Goal: Information Seeking & Learning: Learn about a topic

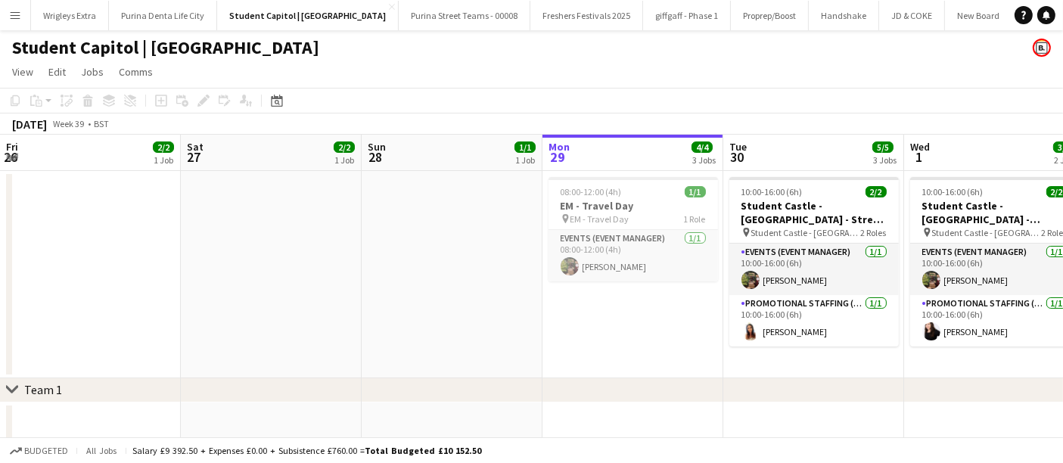
scroll to position [0, 396]
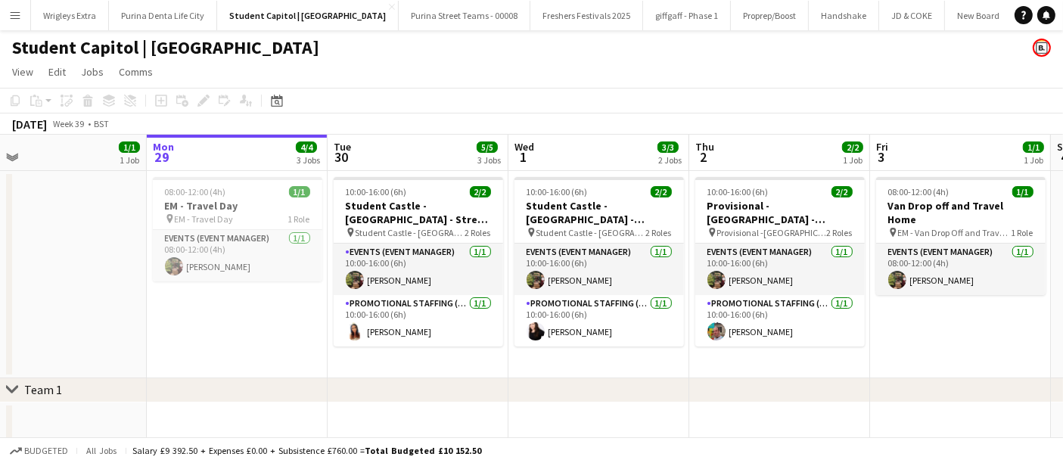
click at [15, 17] on app-icon "Menu" at bounding box center [15, 15] width 12 height 12
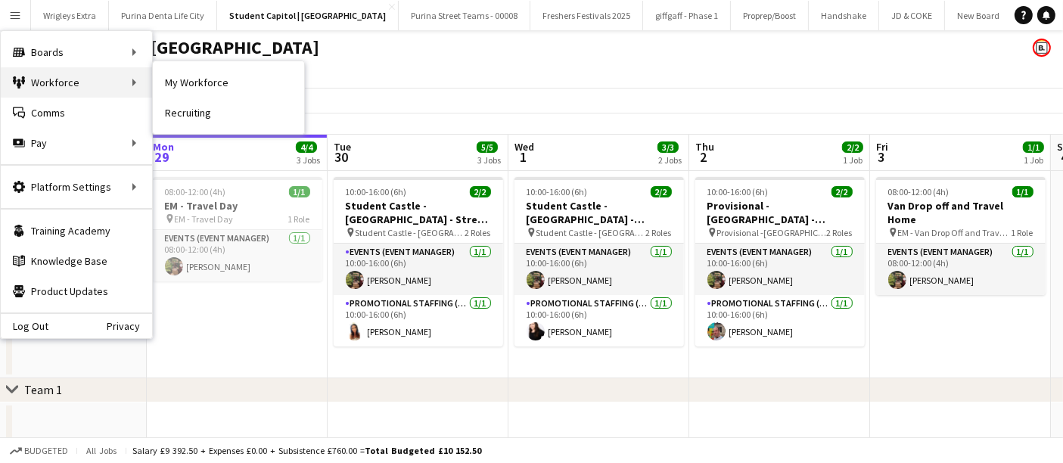
scroll to position [15, 0]
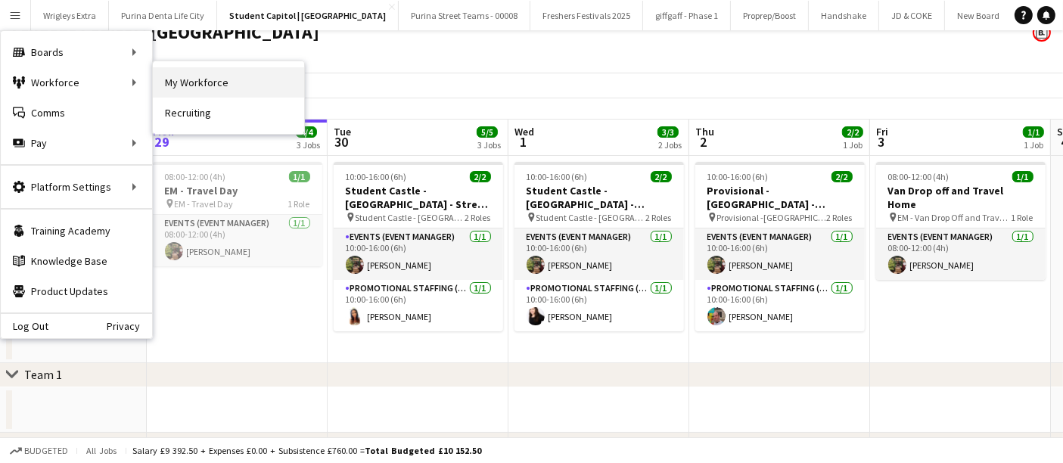
click at [229, 83] on link "My Workforce" at bounding box center [228, 82] width 151 height 30
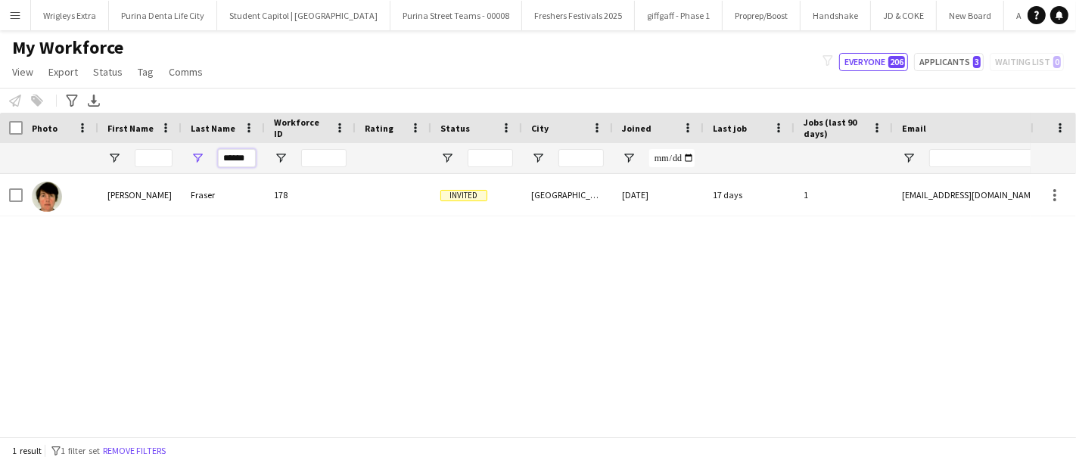
click at [241, 154] on input "******" at bounding box center [237, 158] width 38 height 18
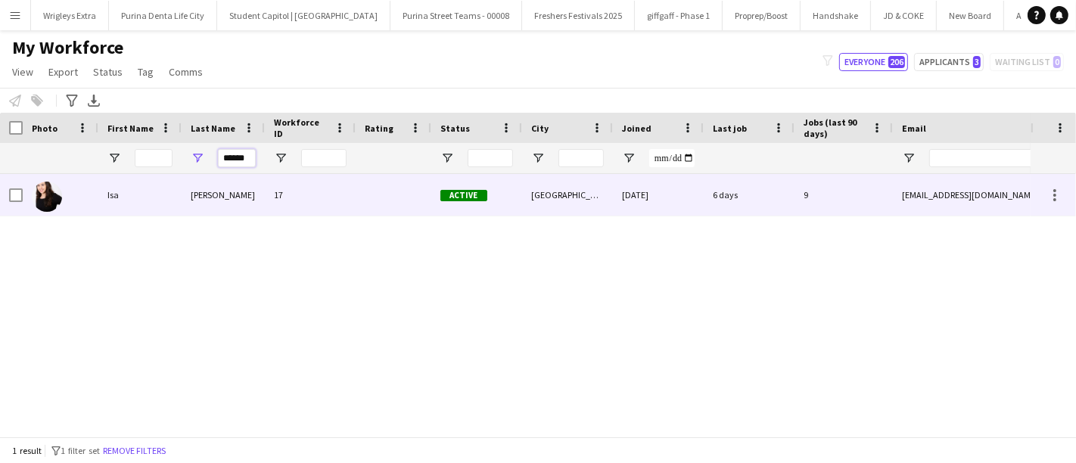
type input "******"
click at [186, 207] on div "[PERSON_NAME]" at bounding box center [223, 195] width 83 height 42
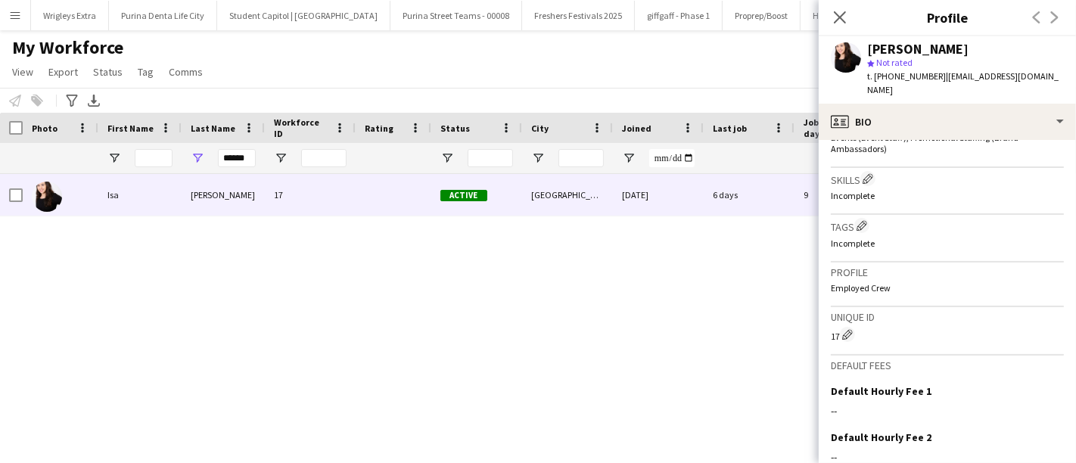
scroll to position [666, 0]
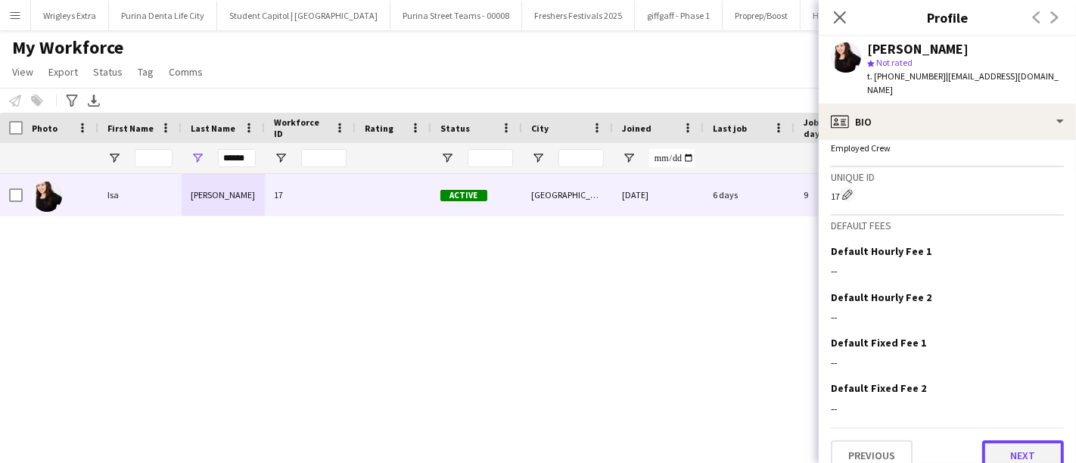
click at [992, 443] on button "Next" at bounding box center [1023, 455] width 82 height 30
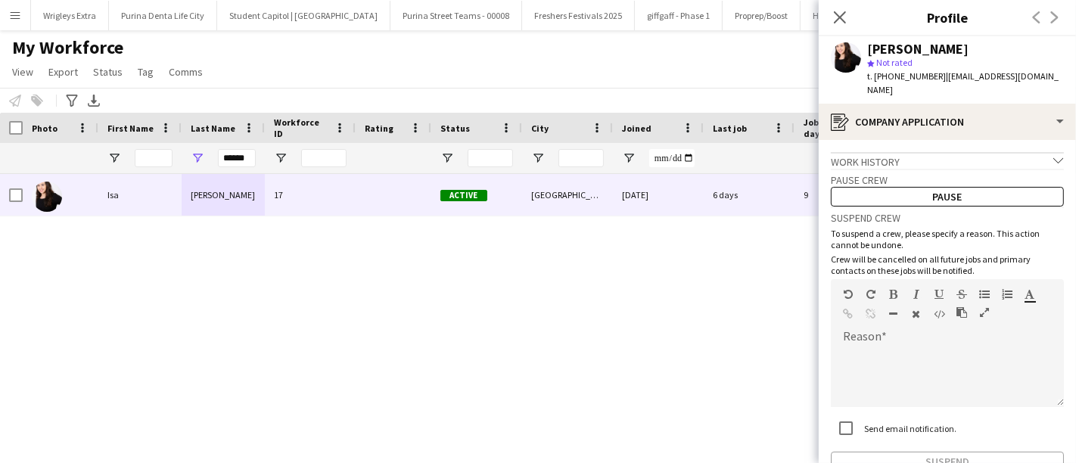
scroll to position [76, 0]
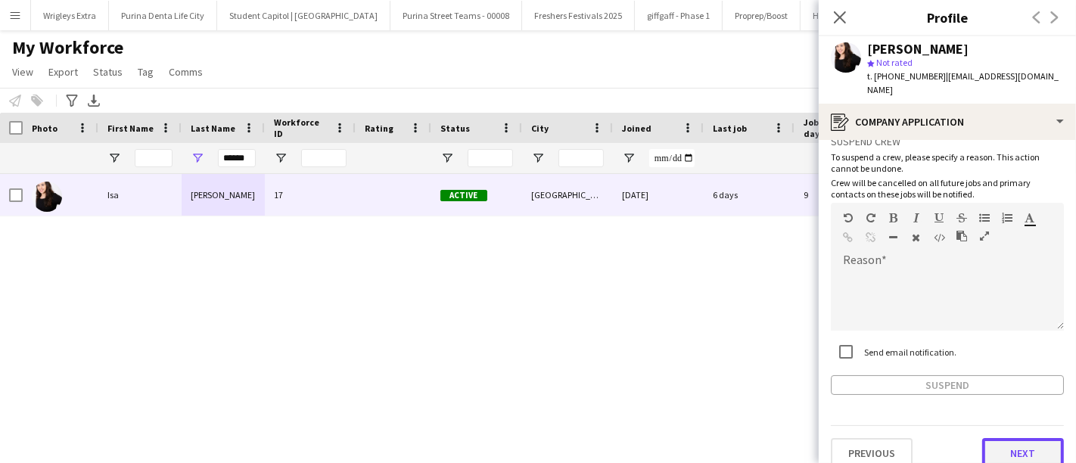
click at [1014, 442] on button "Next" at bounding box center [1023, 453] width 82 height 30
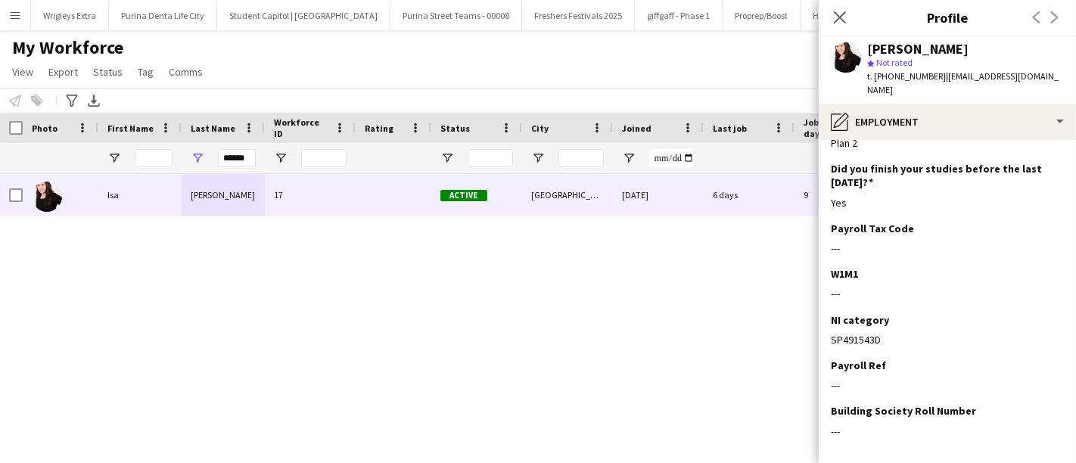
scroll to position [316, 0]
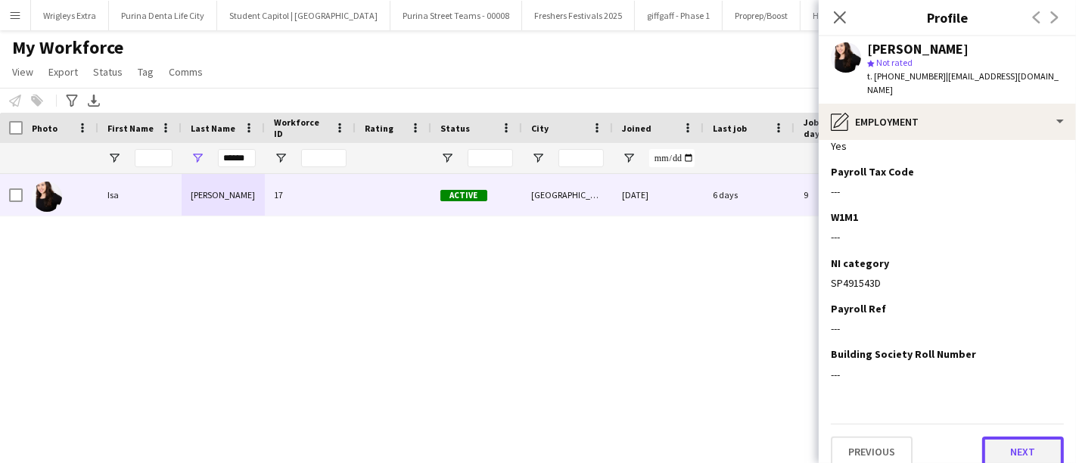
click at [1026, 437] on button "Next" at bounding box center [1023, 452] width 82 height 30
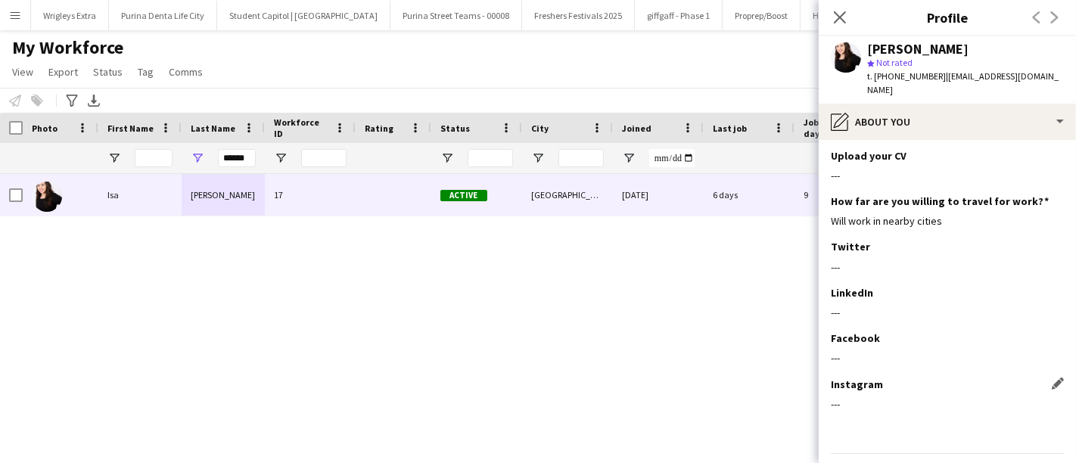
scroll to position [188, 0]
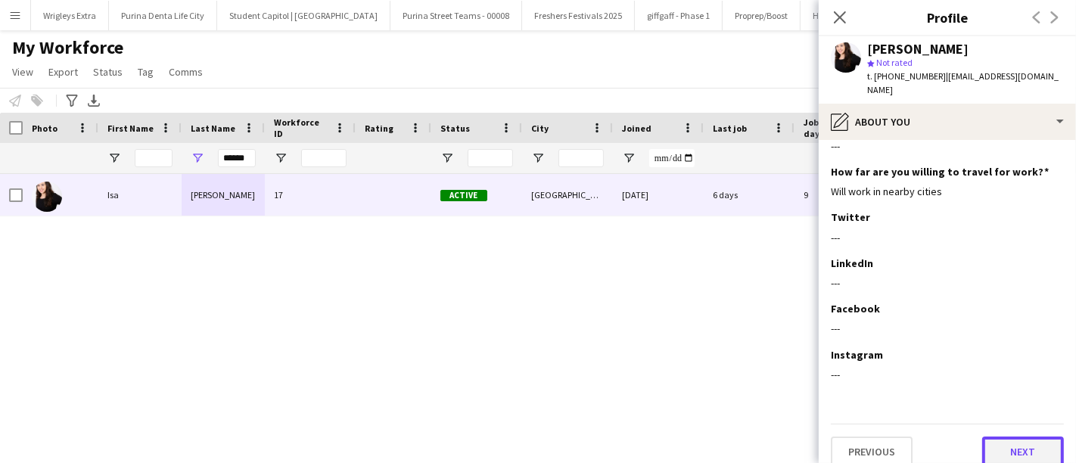
click at [1029, 437] on button "Next" at bounding box center [1023, 452] width 82 height 30
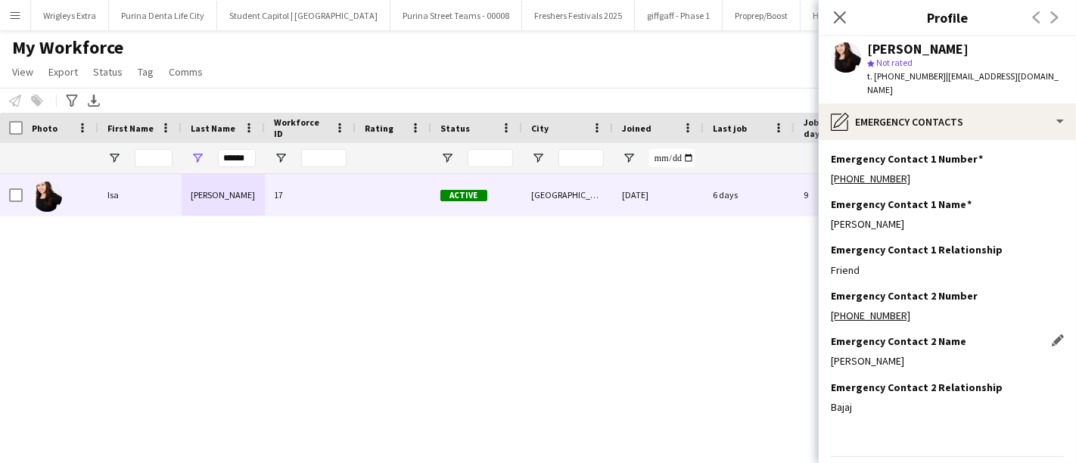
scroll to position [33, 0]
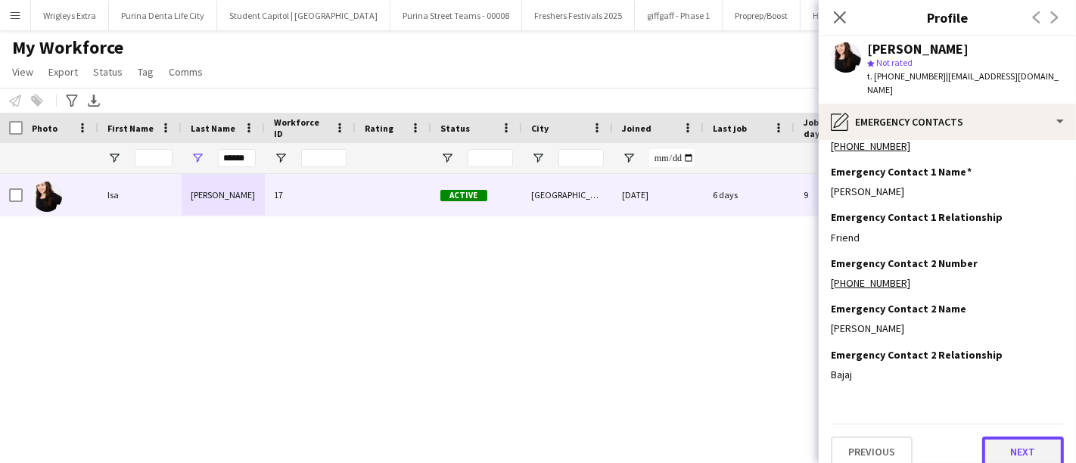
click at [1011, 437] on button "Next" at bounding box center [1023, 452] width 82 height 30
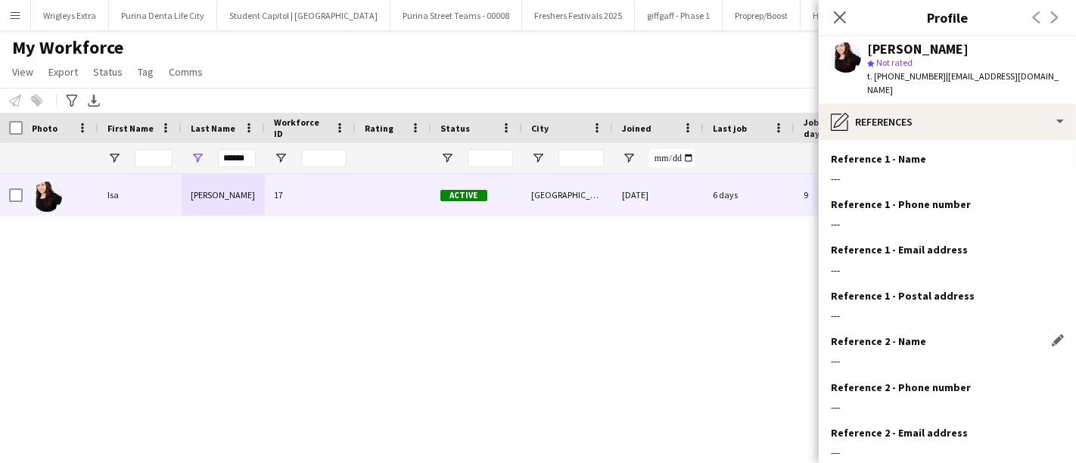
scroll to position [124, 0]
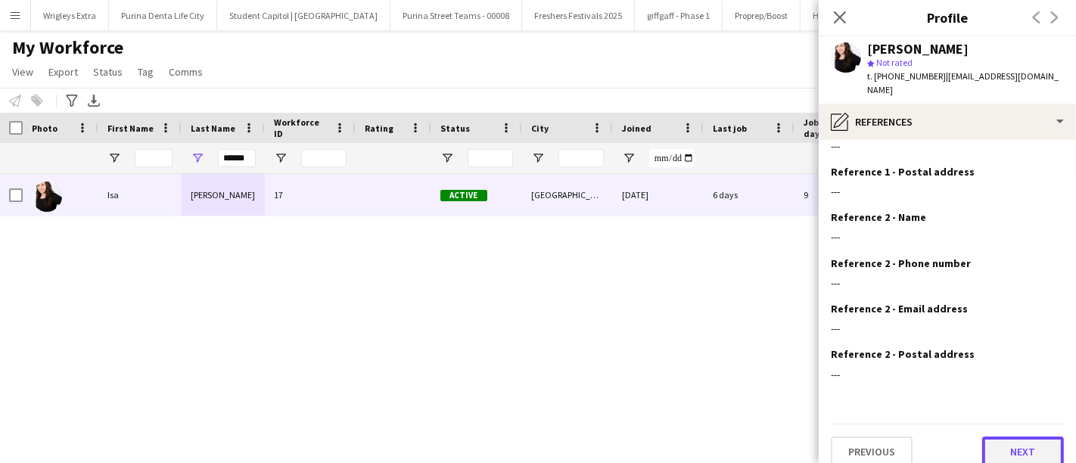
click at [1005, 438] on button "Next" at bounding box center [1023, 452] width 82 height 30
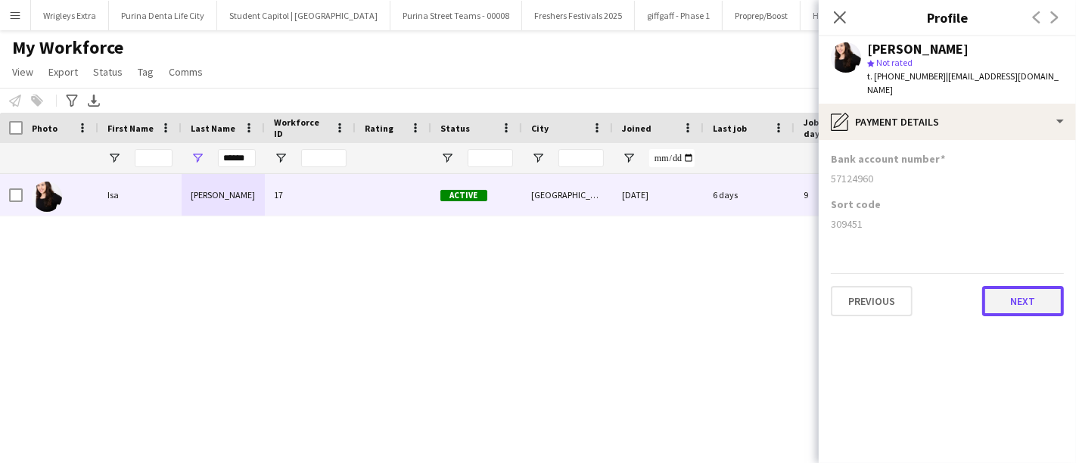
click at [1027, 288] on button "Next" at bounding box center [1023, 301] width 82 height 30
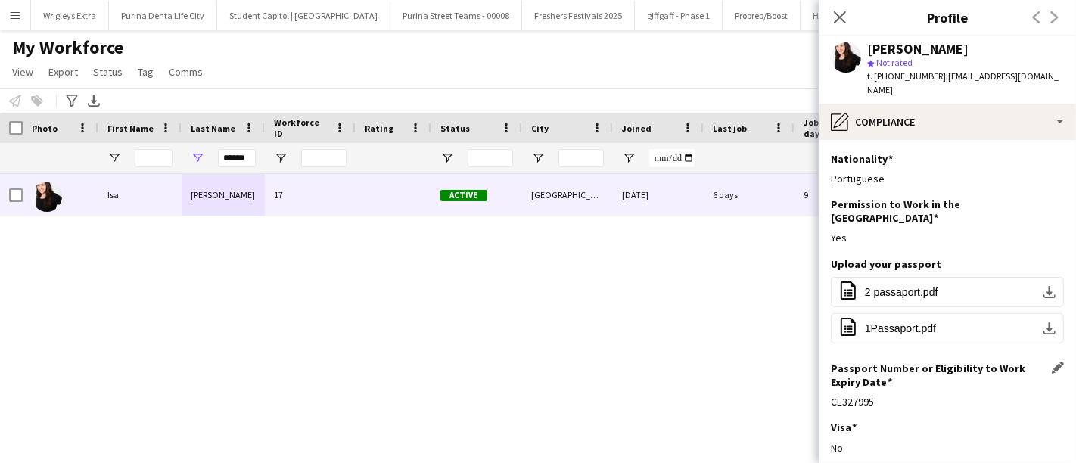
scroll to position [151, 0]
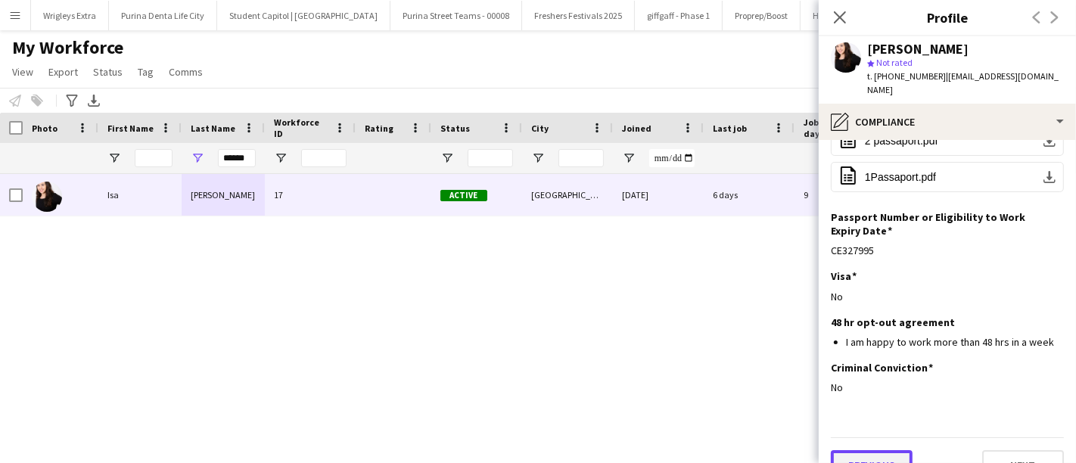
click at [888, 450] on button "Previous" at bounding box center [872, 465] width 82 height 30
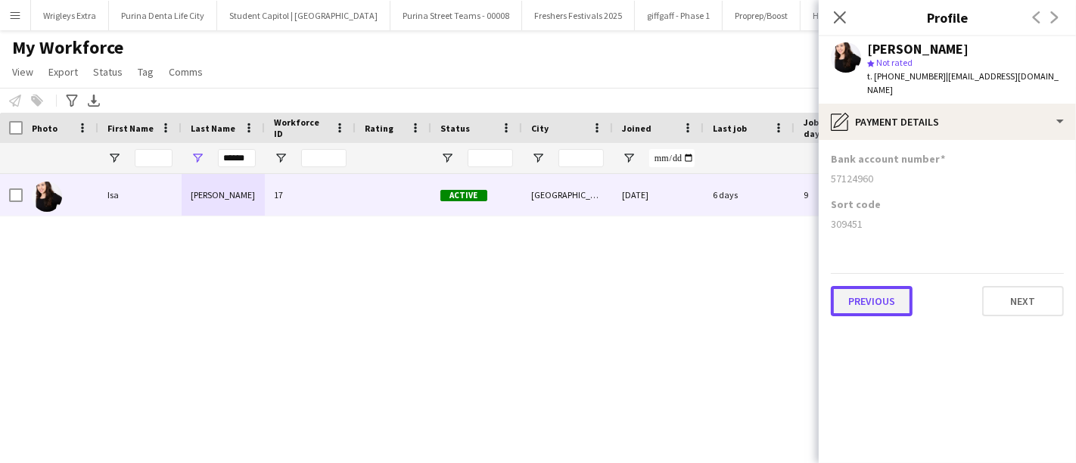
click at [891, 286] on button "Previous" at bounding box center [872, 301] width 82 height 30
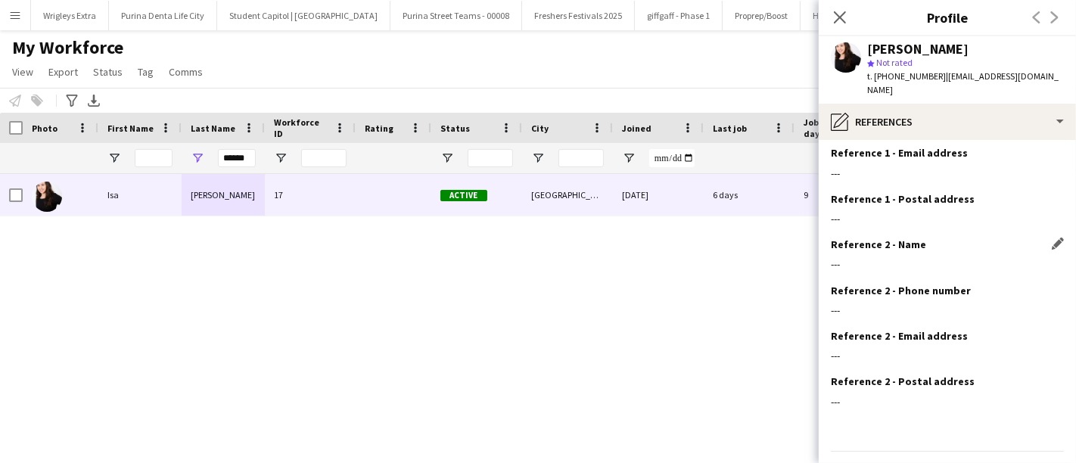
scroll to position [124, 0]
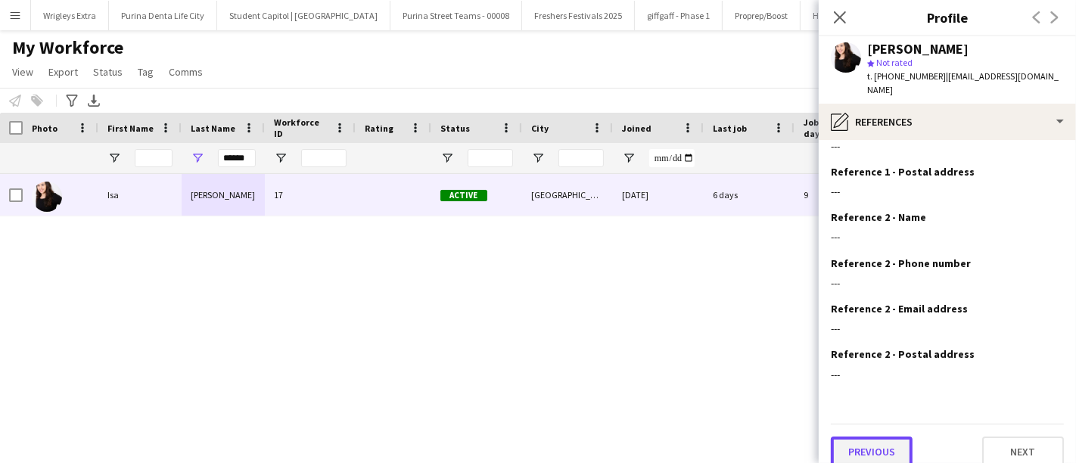
click at [879, 437] on button "Previous" at bounding box center [872, 452] width 82 height 30
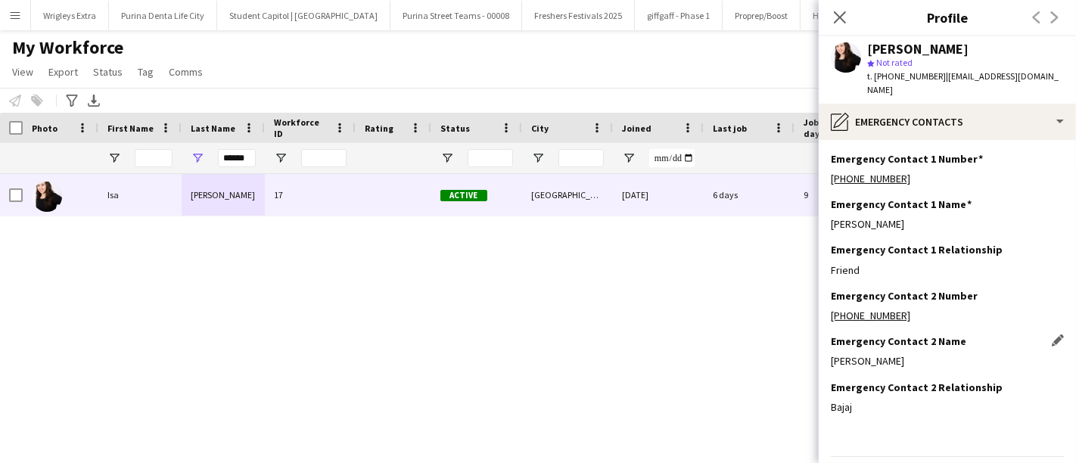
scroll to position [33, 0]
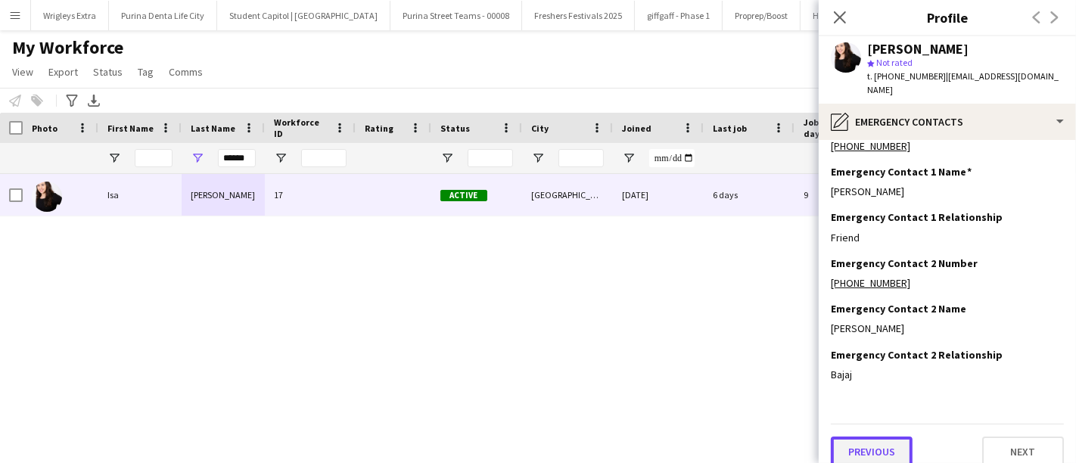
click at [864, 439] on button "Previous" at bounding box center [872, 452] width 82 height 30
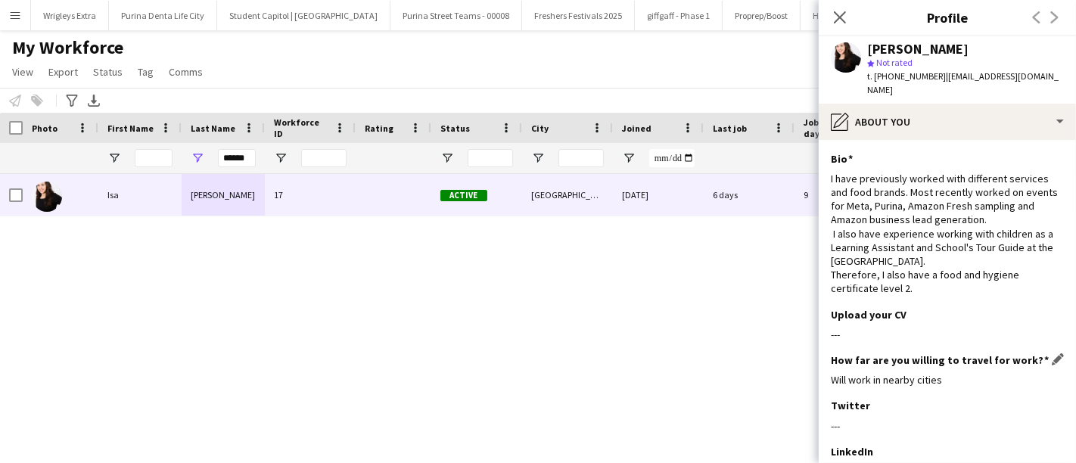
scroll to position [188, 0]
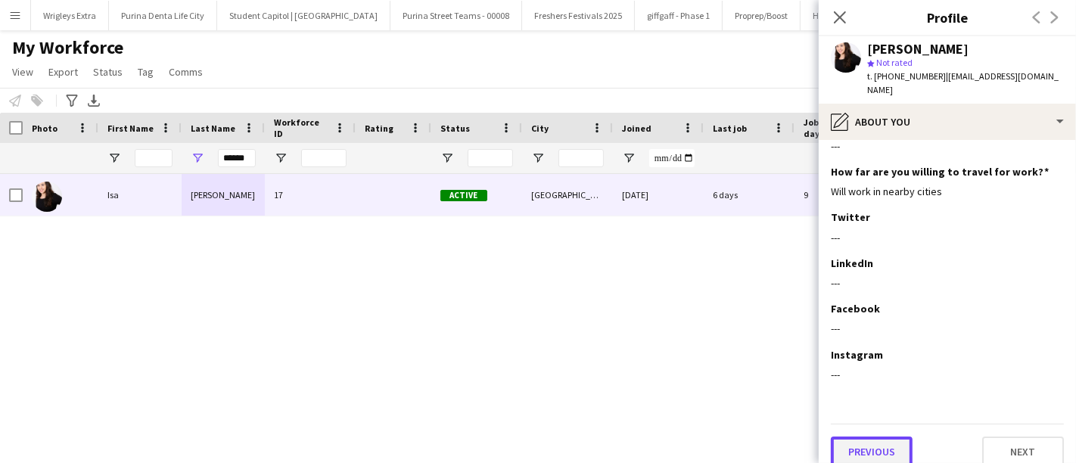
click at [871, 437] on button "Previous" at bounding box center [872, 452] width 82 height 30
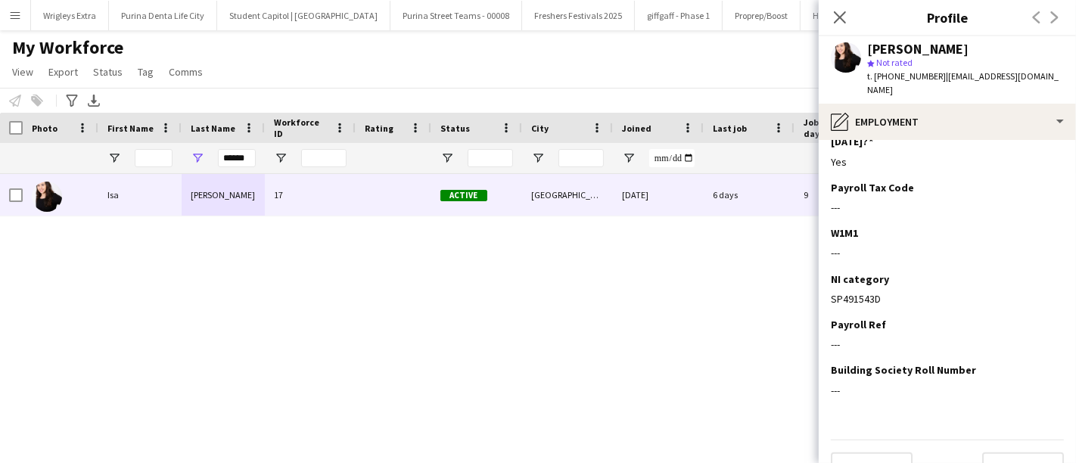
scroll to position [316, 0]
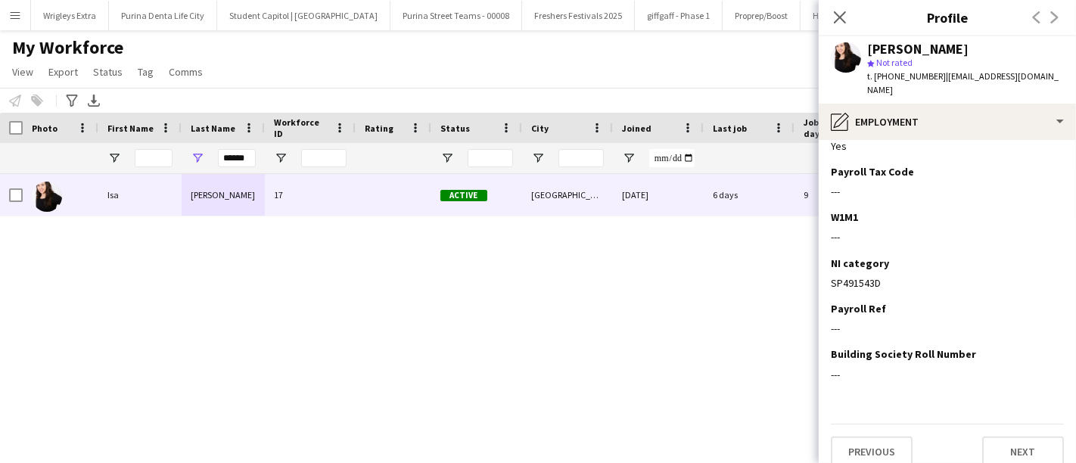
click at [868, 457] on app-section-data-types "National Insurance (NI) number Edit this field SP491543D Employee statement Edi…" at bounding box center [947, 301] width 257 height 323
click at [870, 447] on button "Previous" at bounding box center [872, 452] width 82 height 30
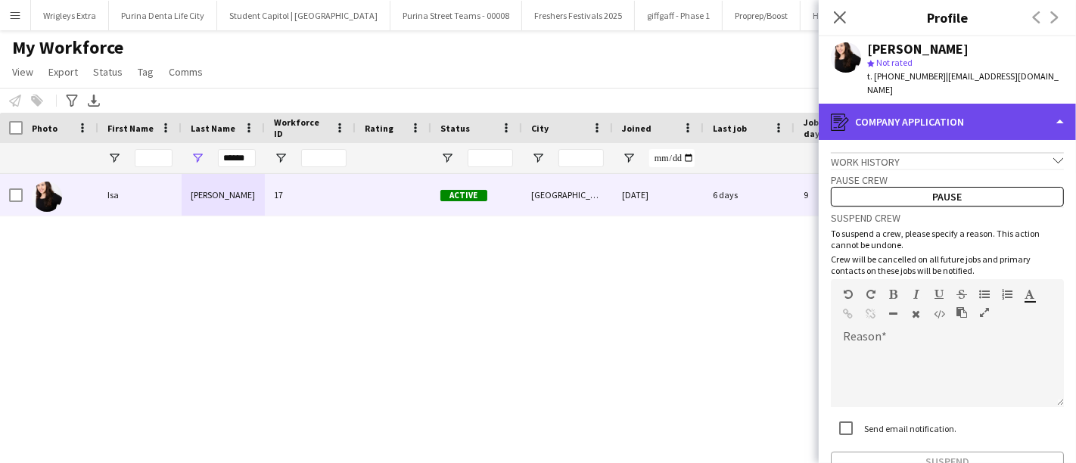
click at [1009, 104] on div "register Company application" at bounding box center [947, 122] width 257 height 36
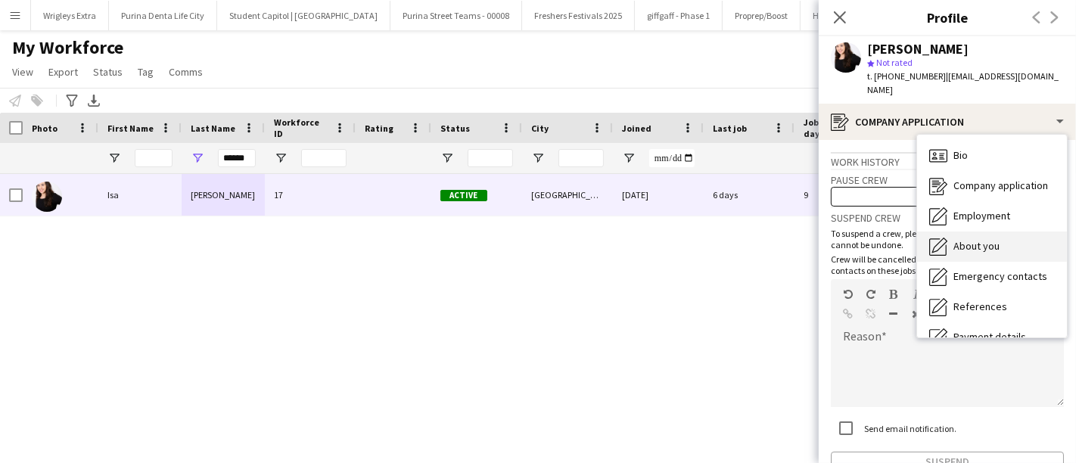
click at [989, 239] on span "About you" at bounding box center [976, 246] width 46 height 14
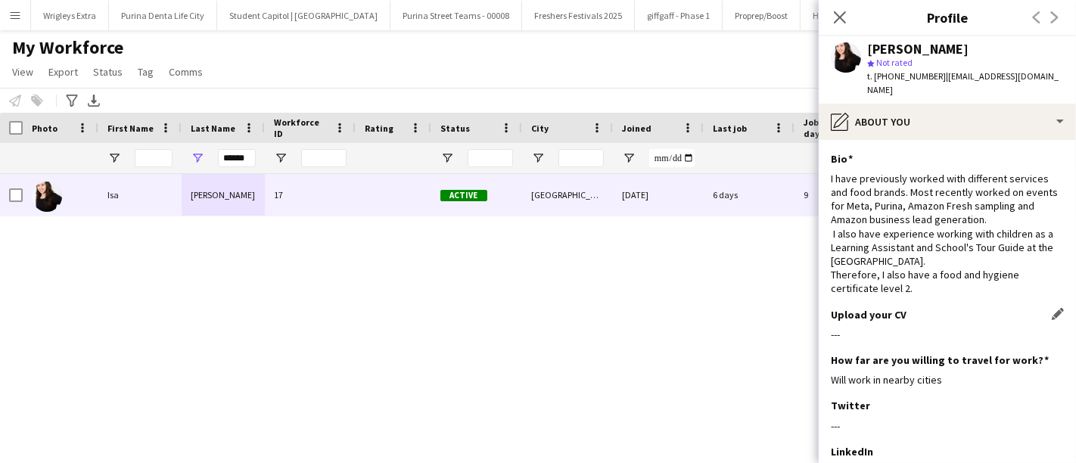
scroll to position [188, 0]
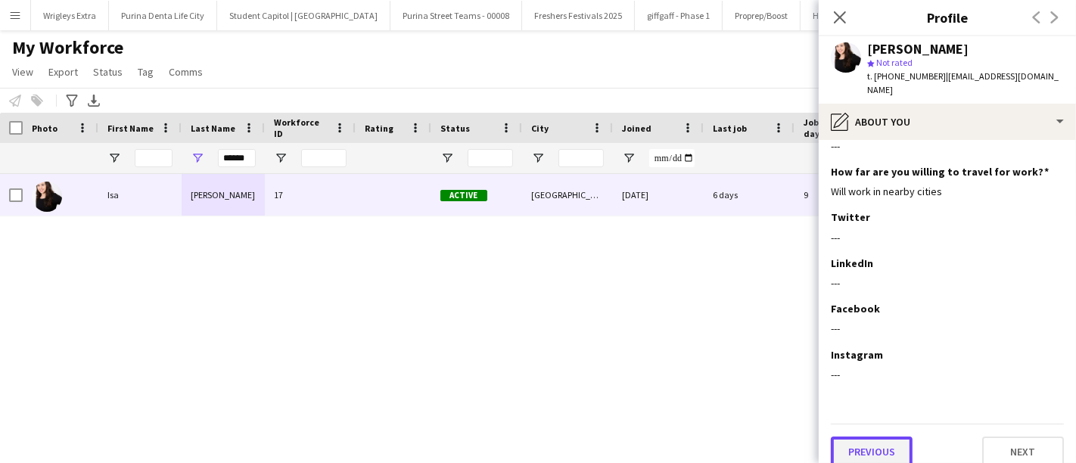
click at [878, 437] on button "Previous" at bounding box center [872, 452] width 82 height 30
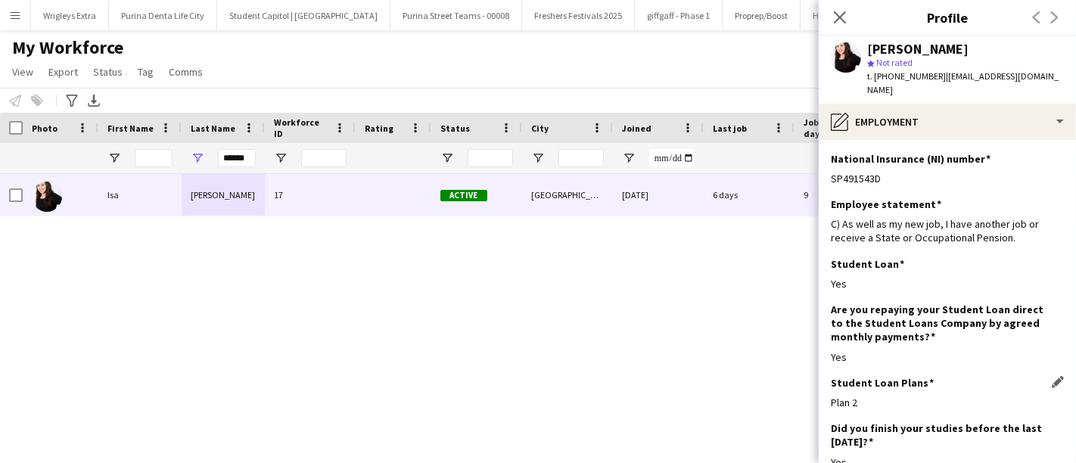
scroll to position [316, 0]
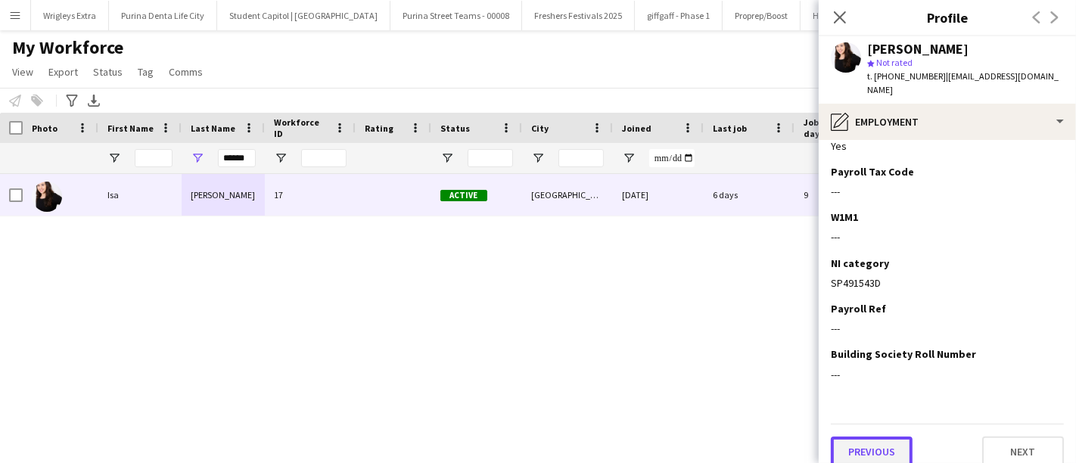
click at [866, 444] on button "Previous" at bounding box center [872, 452] width 82 height 30
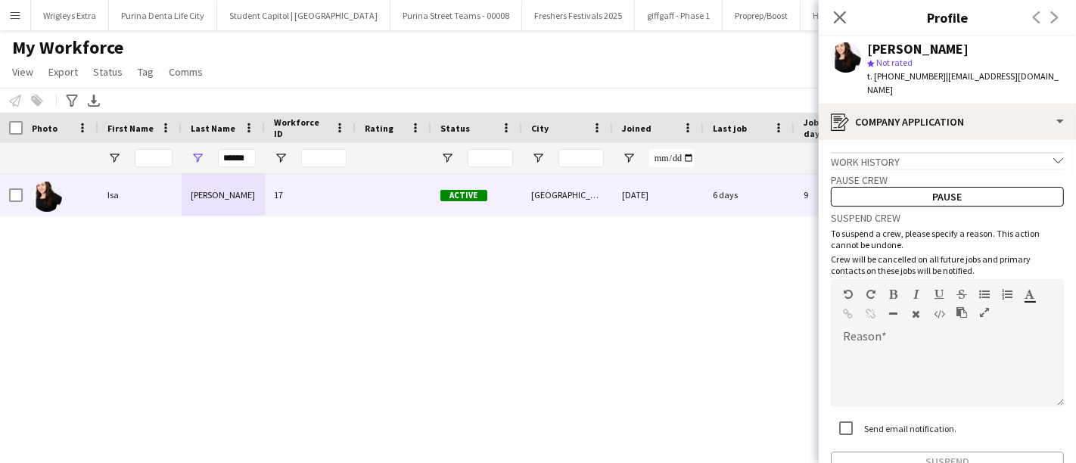
scroll to position [76, 0]
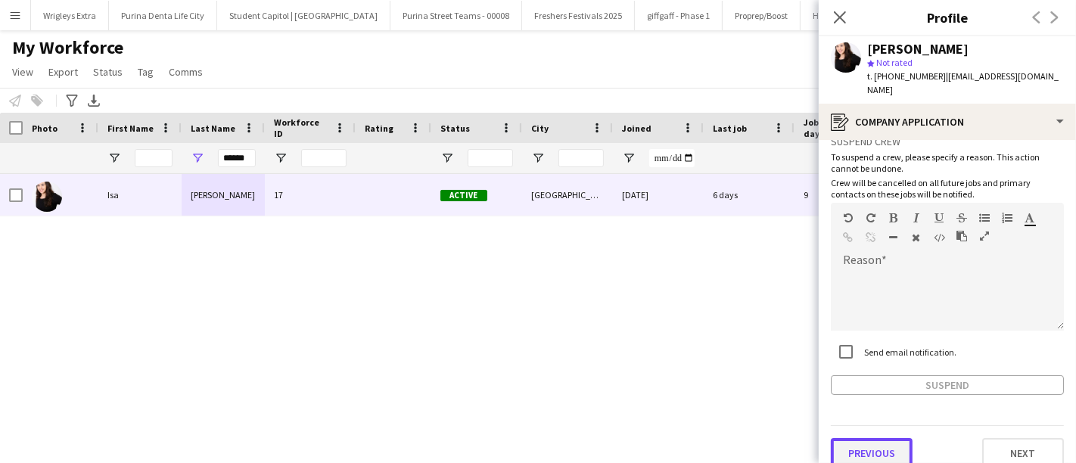
click at [892, 438] on button "Previous" at bounding box center [872, 453] width 82 height 30
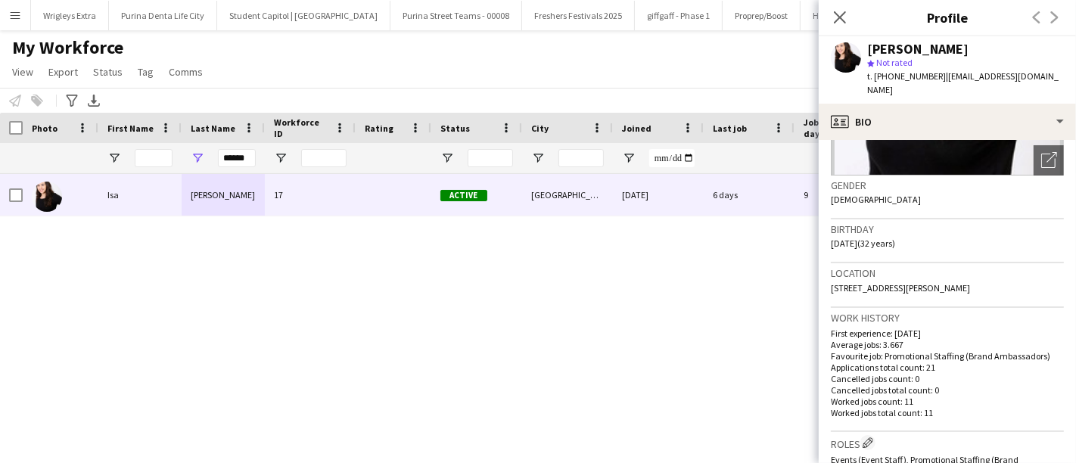
scroll to position [0, 0]
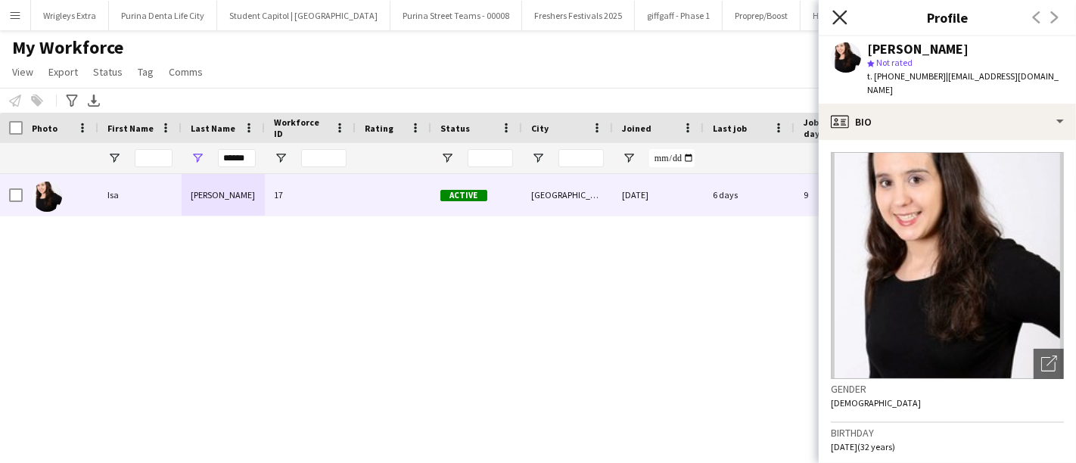
click at [844, 16] on icon "Close pop-in" at bounding box center [839, 17] width 14 height 14
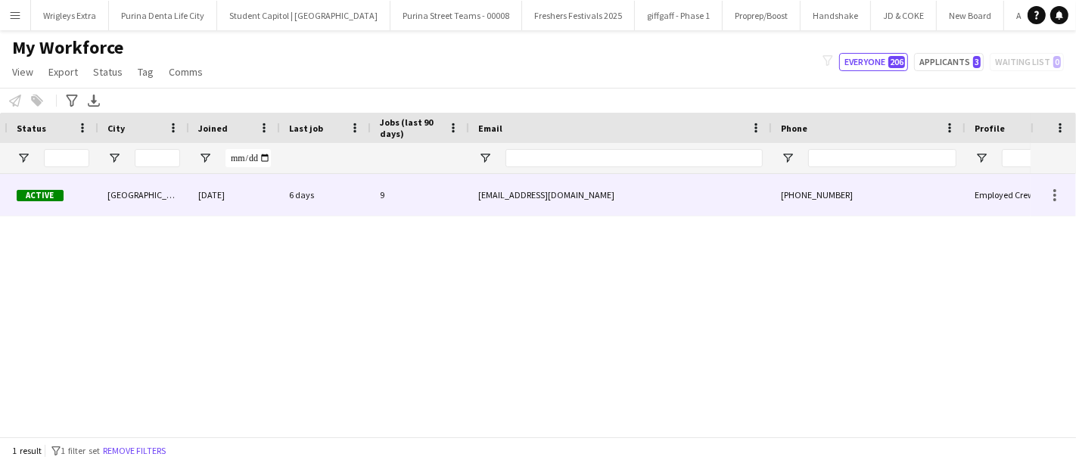
scroll to position [0, 499]
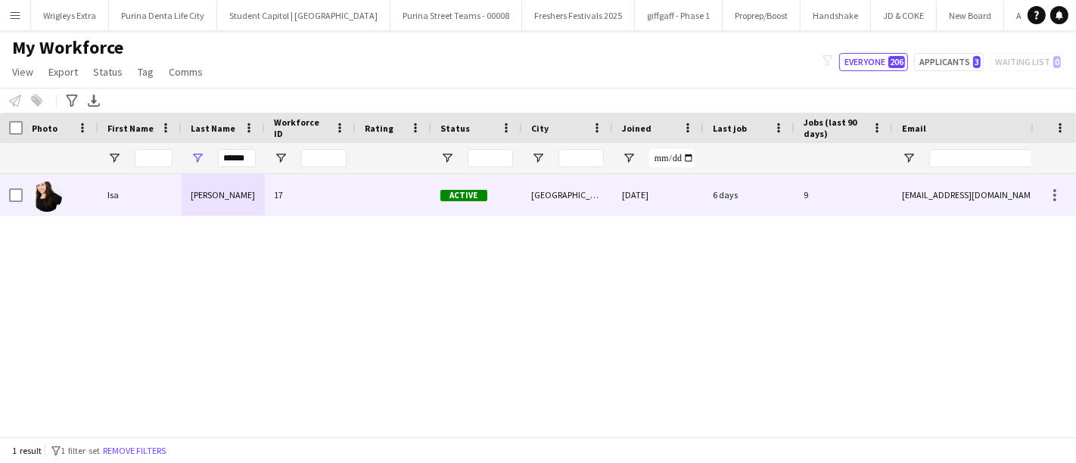
click at [239, 184] on div "[PERSON_NAME]" at bounding box center [223, 195] width 83 height 42
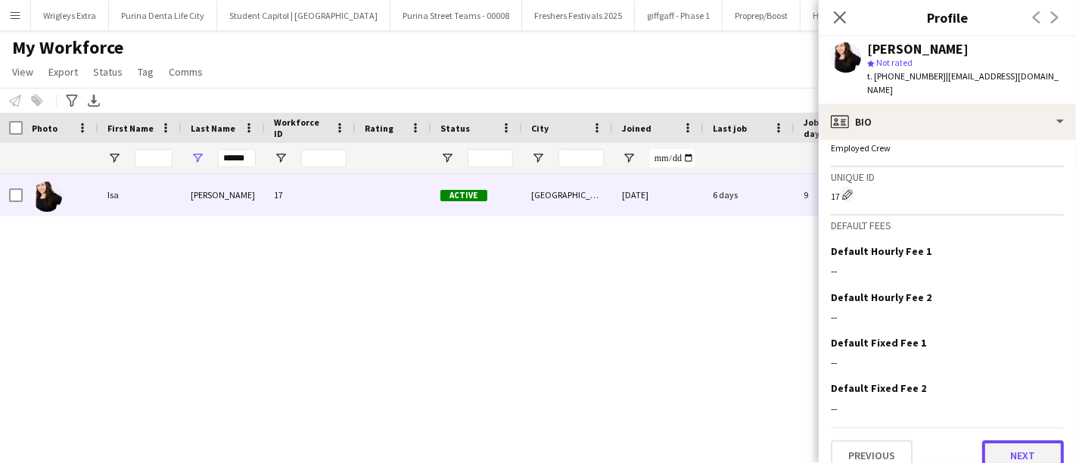
click at [1003, 440] on button "Next" at bounding box center [1023, 455] width 82 height 30
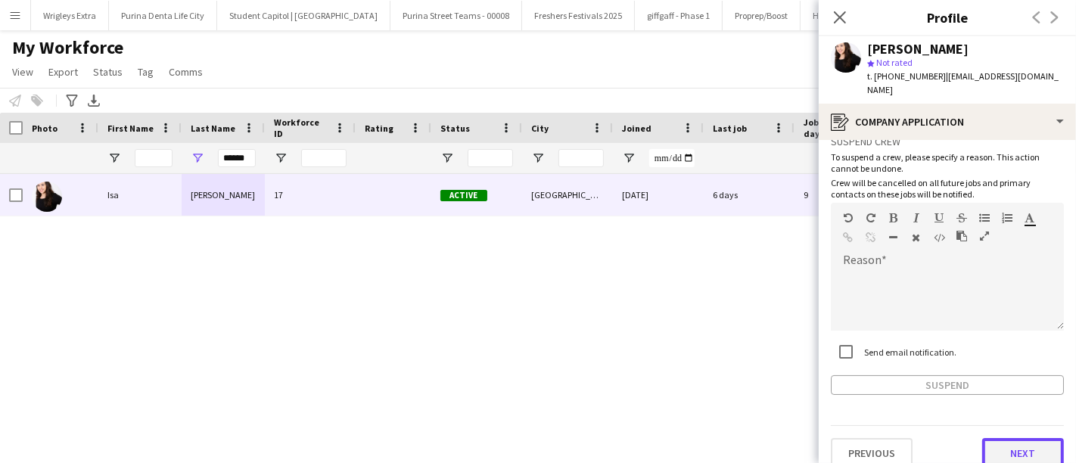
click at [1029, 438] on button "Next" at bounding box center [1023, 453] width 82 height 30
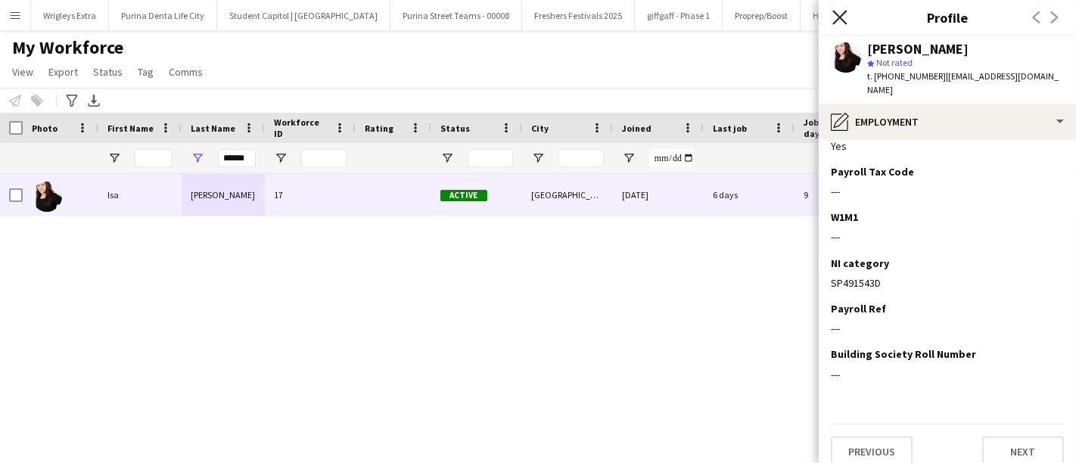
click at [835, 14] on icon at bounding box center [839, 17] width 14 height 14
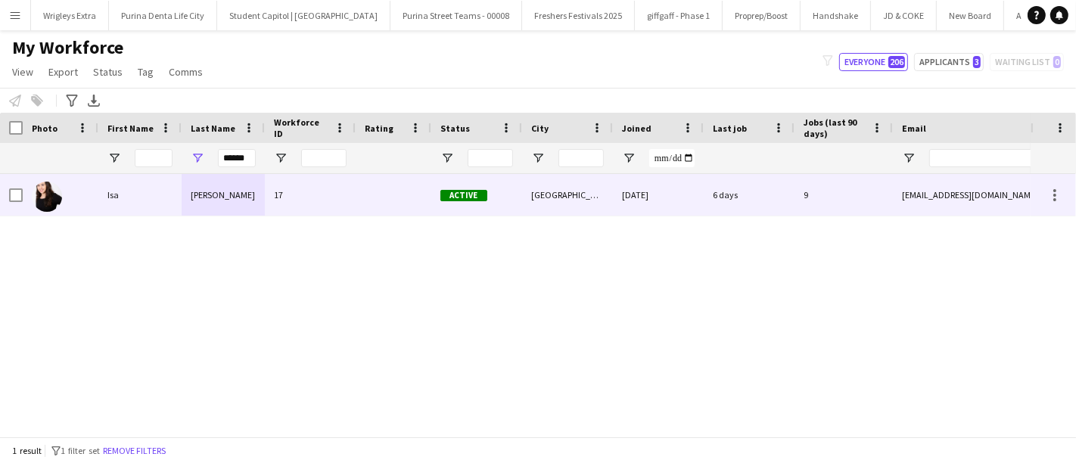
click at [679, 185] on div "[DATE]" at bounding box center [658, 195] width 91 height 42
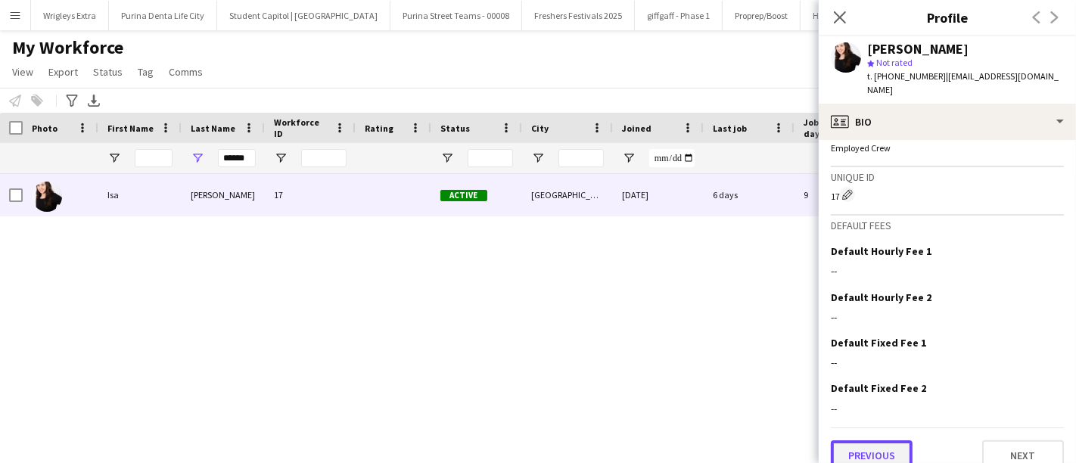
click at [871, 440] on button "Previous" at bounding box center [872, 455] width 82 height 30
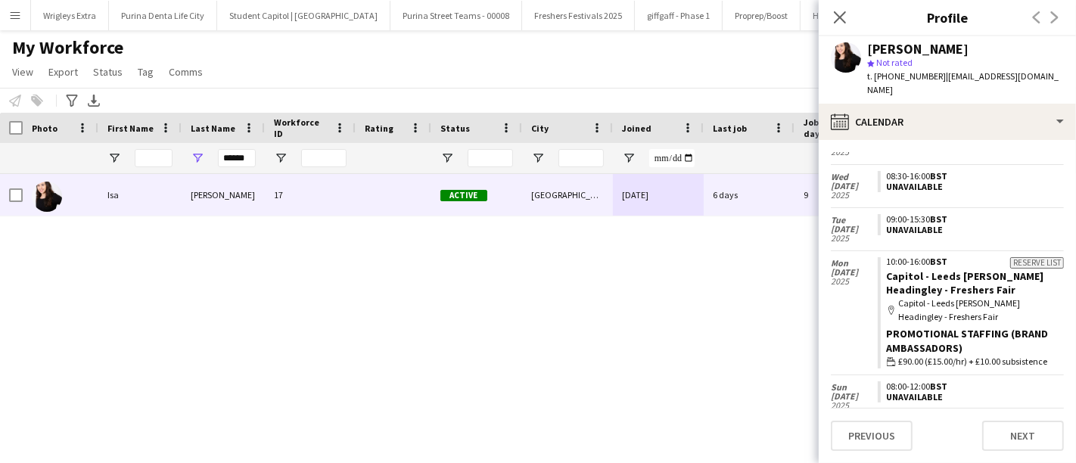
scroll to position [1830, 0]
click at [840, 16] on icon "Close pop-in" at bounding box center [839, 17] width 14 height 14
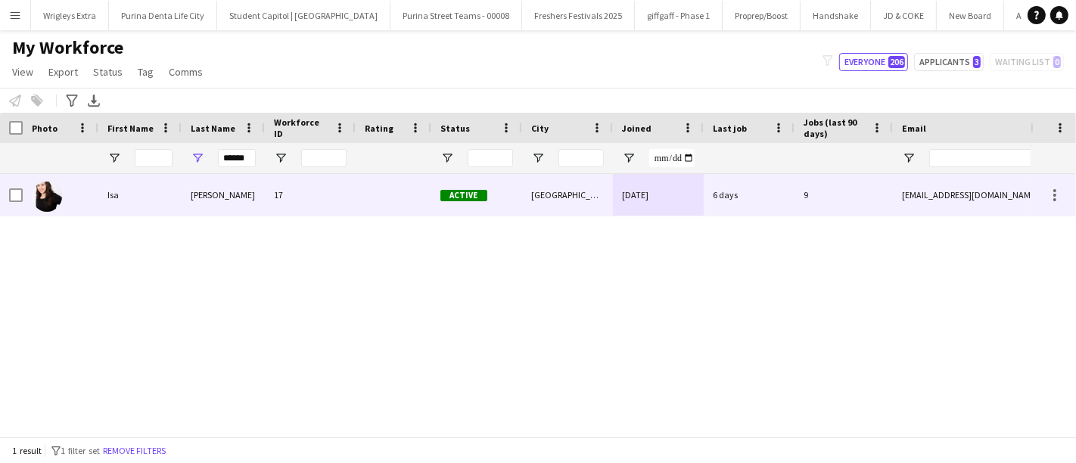
click at [367, 193] on div at bounding box center [394, 195] width 76 height 42
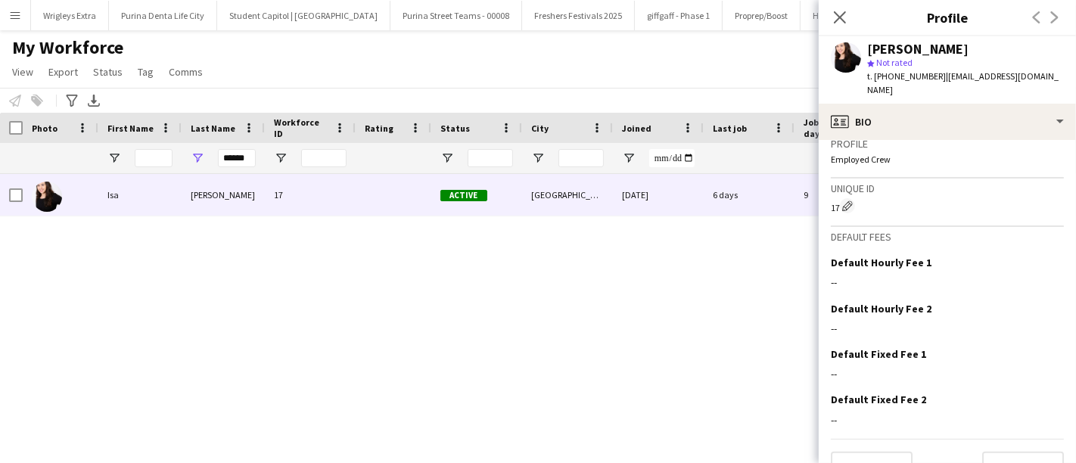
scroll to position [666, 0]
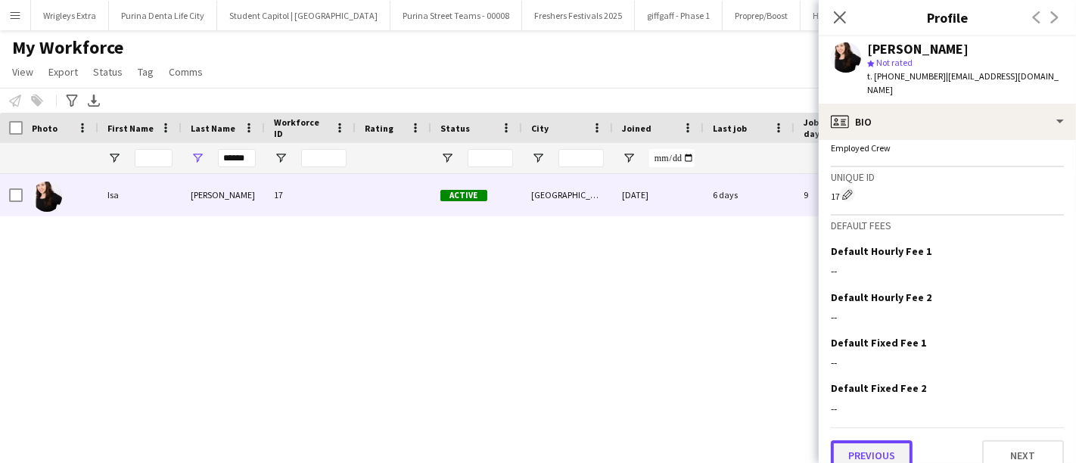
click at [876, 440] on button "Previous" at bounding box center [872, 455] width 82 height 30
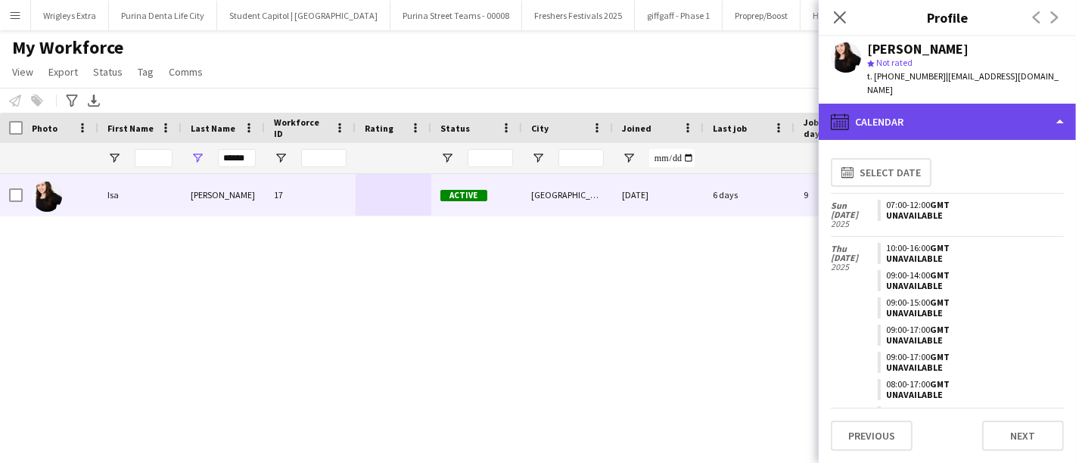
click at [1016, 104] on div "calendar-full Calendar" at bounding box center [947, 122] width 257 height 36
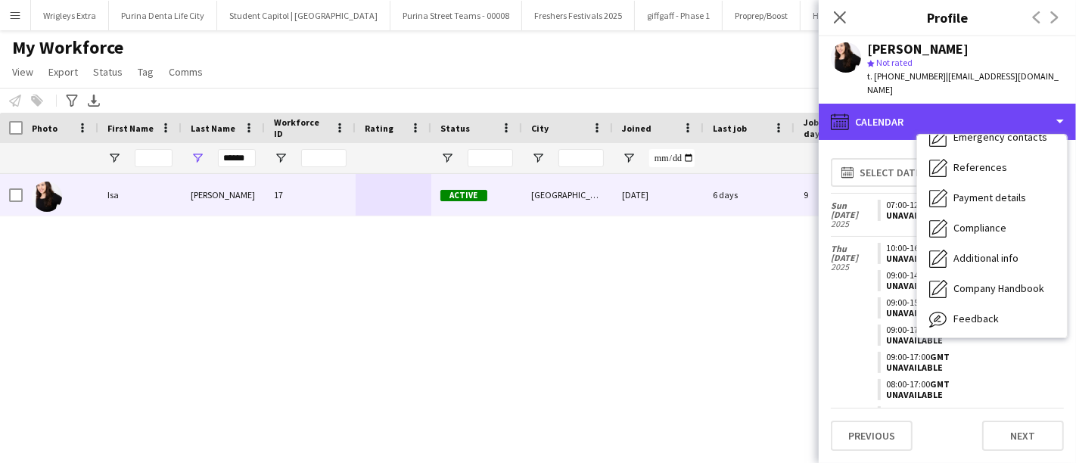
scroll to position [172, 0]
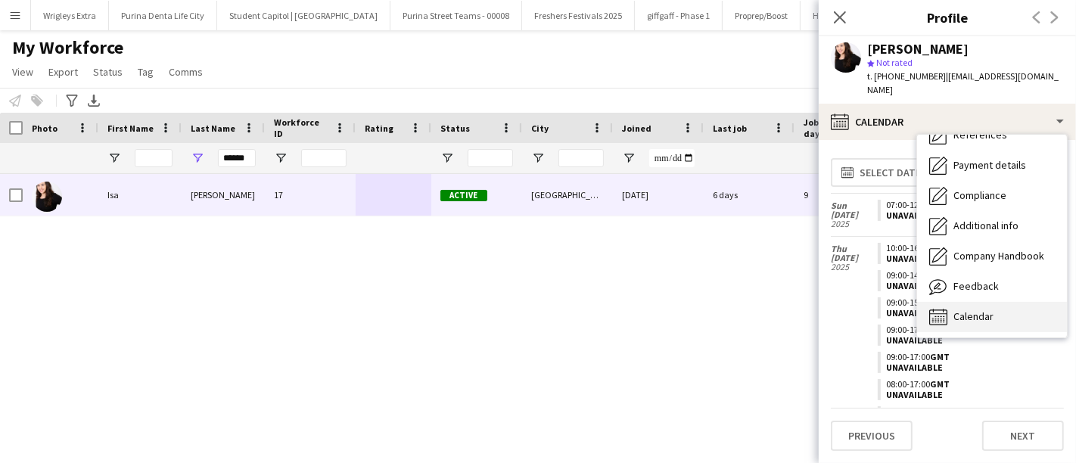
click at [975, 309] on span "Calendar" at bounding box center [973, 316] width 40 height 14
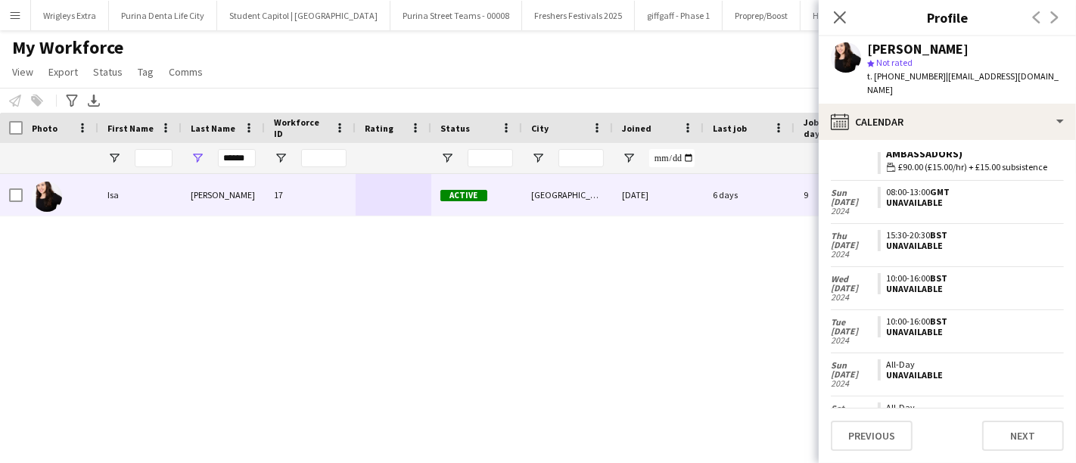
scroll to position [2167, 0]
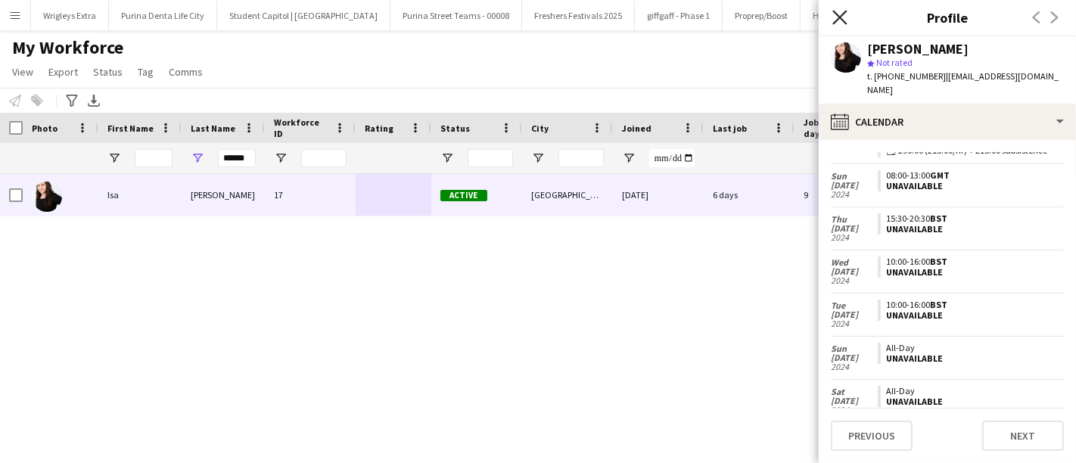
click at [841, 11] on icon "Close pop-in" at bounding box center [839, 17] width 14 height 14
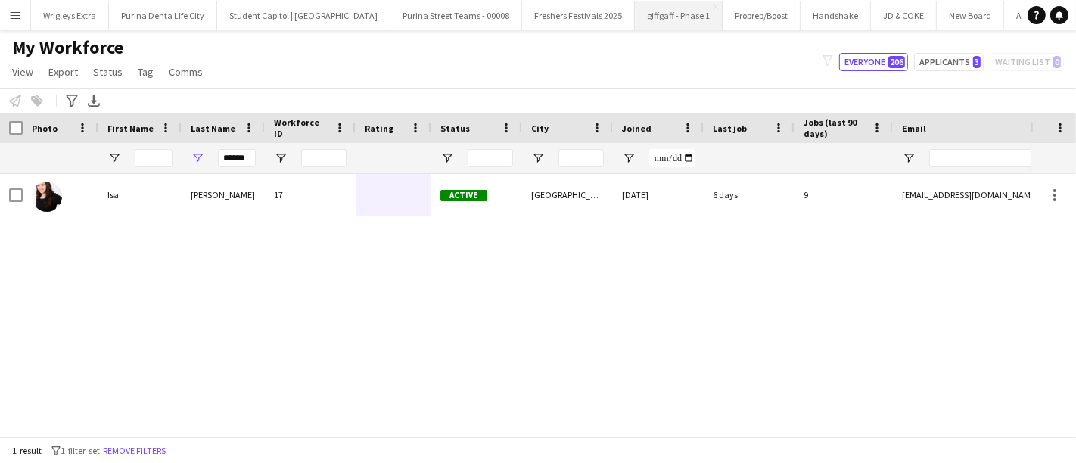
scroll to position [0, 130]
click at [962, 12] on button "Purina Denta Life Rural Close" at bounding box center [988, 16] width 113 height 30
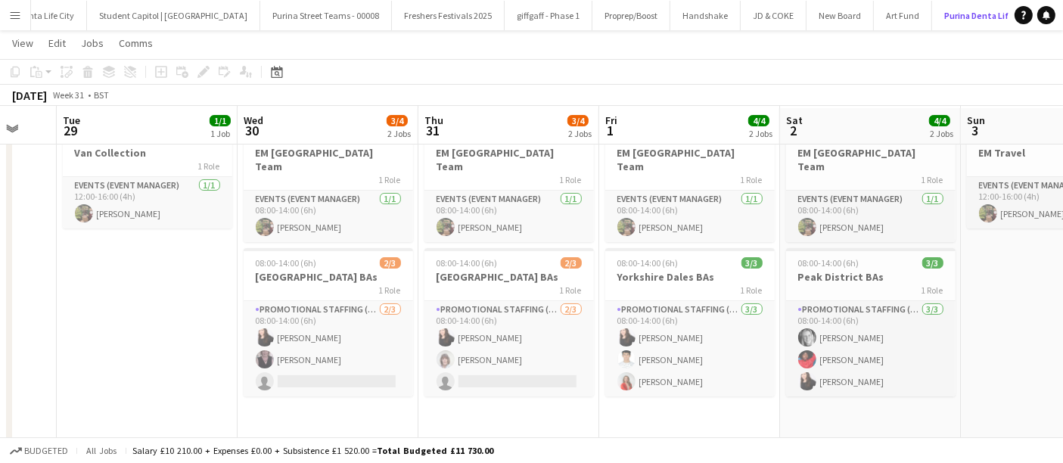
scroll to position [54, 0]
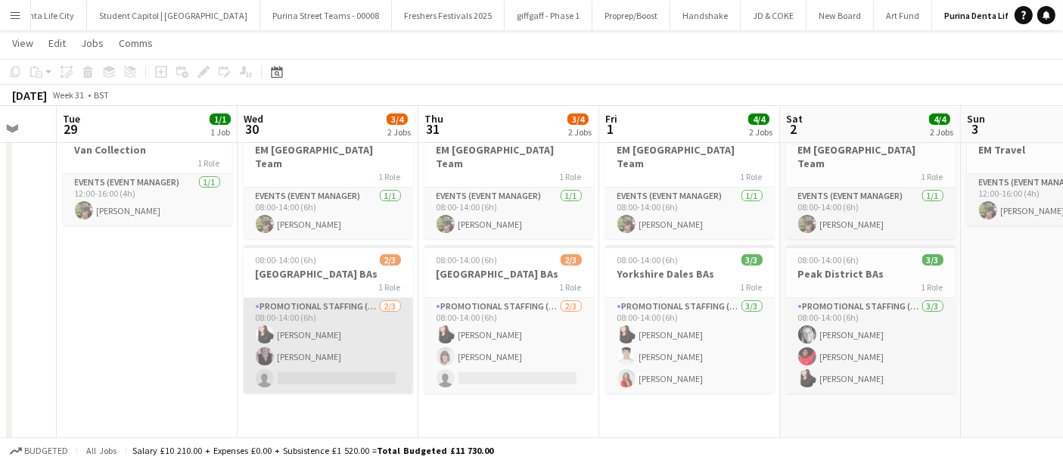
click at [325, 299] on app-card-role "Promotional Staffing (Brand Ambassadors) [DATE] 08:00-14:00 (6h) [PERSON_NAME] …" at bounding box center [328, 345] width 169 height 95
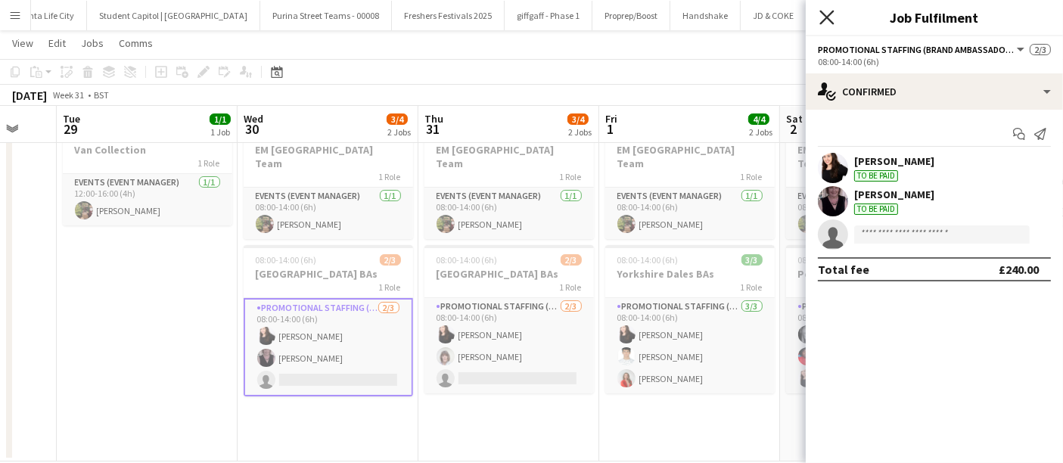
click at [830, 14] on icon at bounding box center [826, 17] width 14 height 14
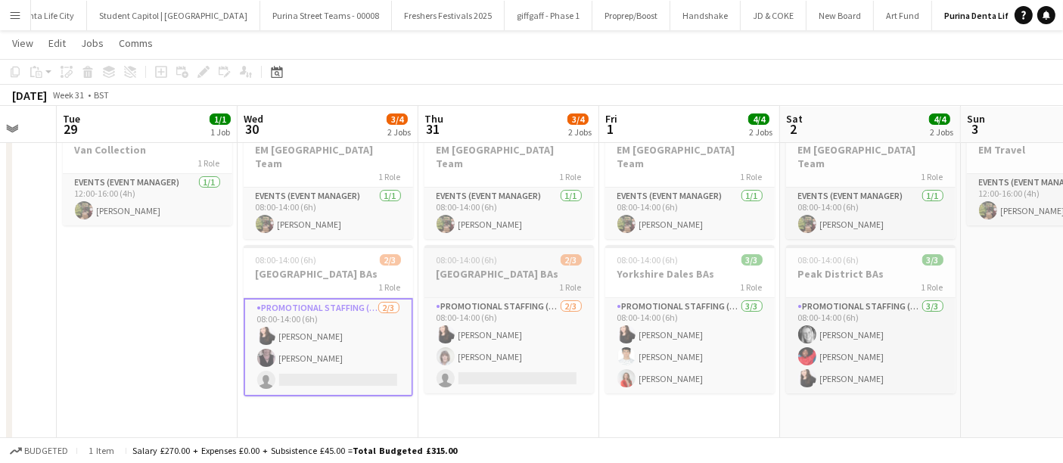
click at [522, 267] on h3 "[GEOGRAPHIC_DATA] BAs" at bounding box center [508, 274] width 169 height 14
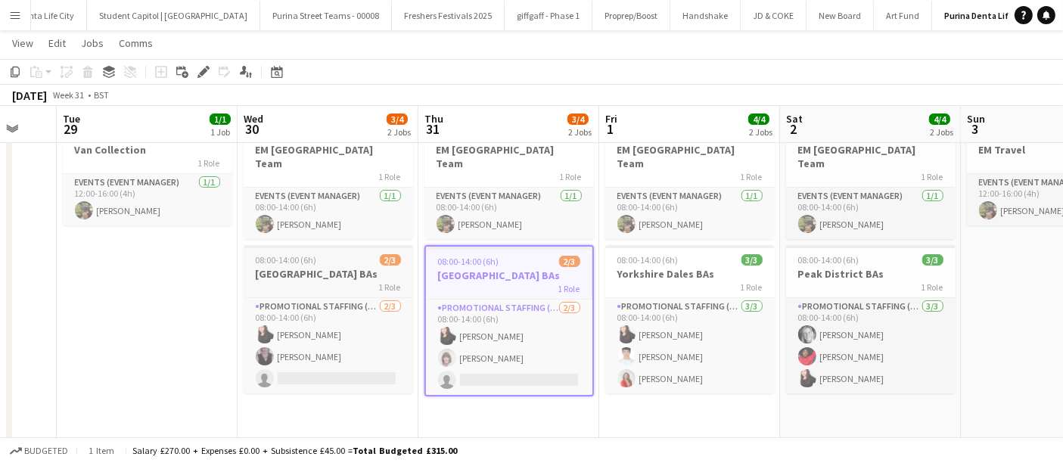
click at [350, 281] on div "1 Role" at bounding box center [328, 287] width 169 height 12
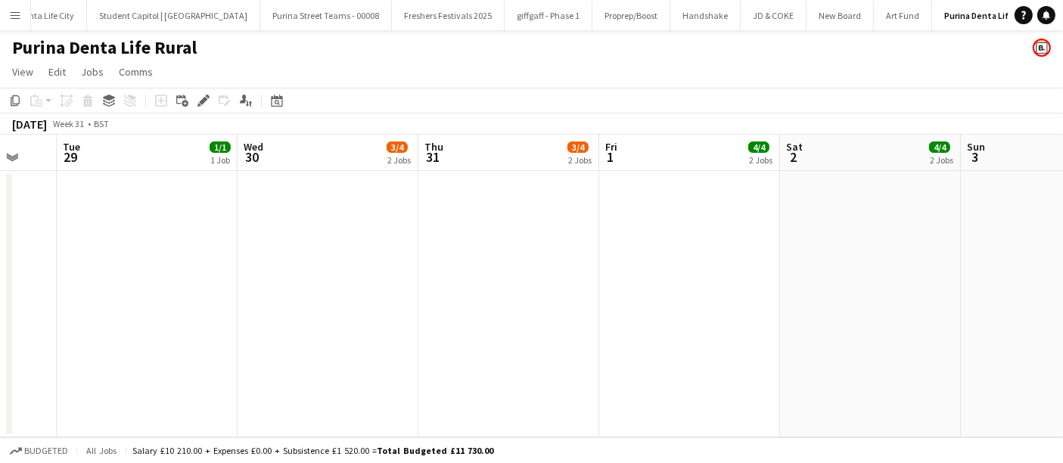
scroll to position [0, 0]
